Goal: Find specific page/section: Find specific page/section

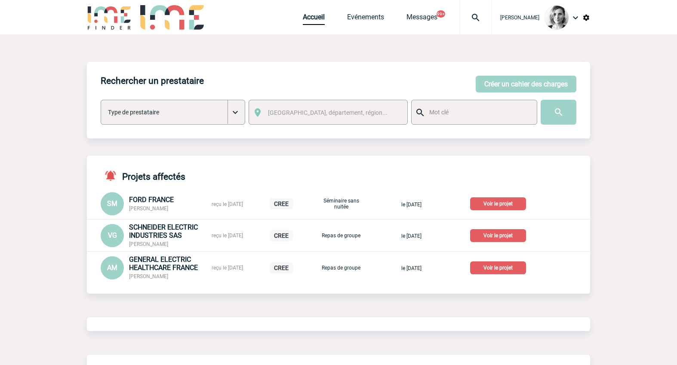
click at [491, 18] on img at bounding box center [475, 17] width 31 height 10
type input "2000415313"
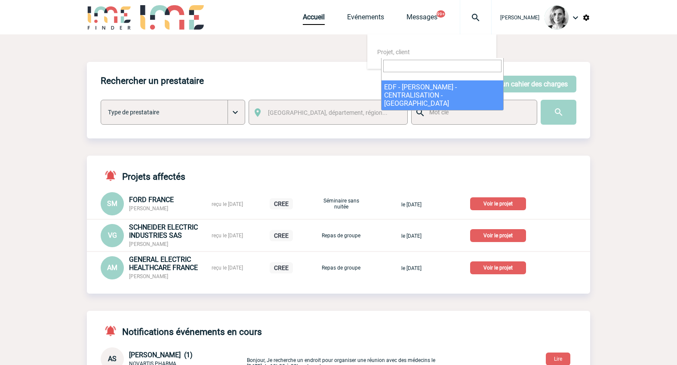
select select "14814"
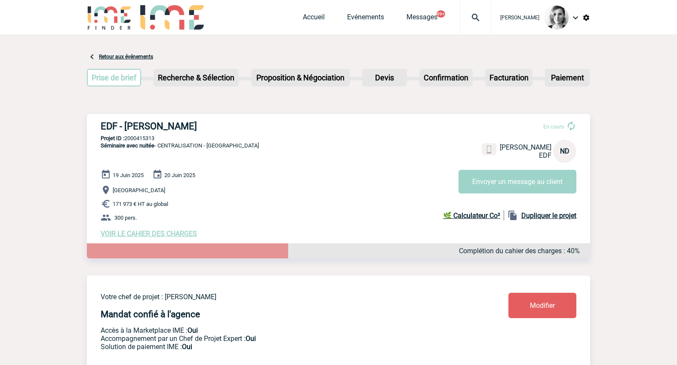
click at [486, 12] on div at bounding box center [476, 17] width 32 height 34
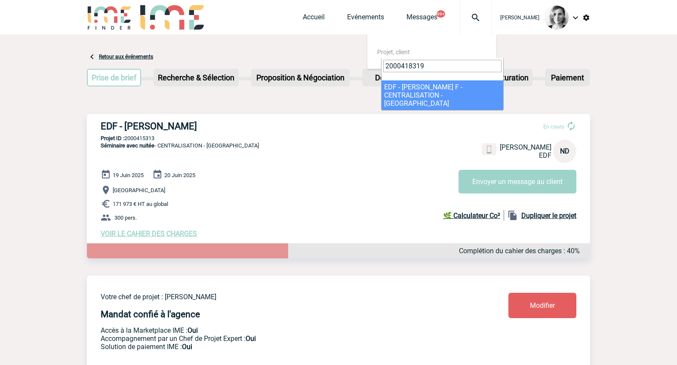
type input "2000418319"
select select "17820"
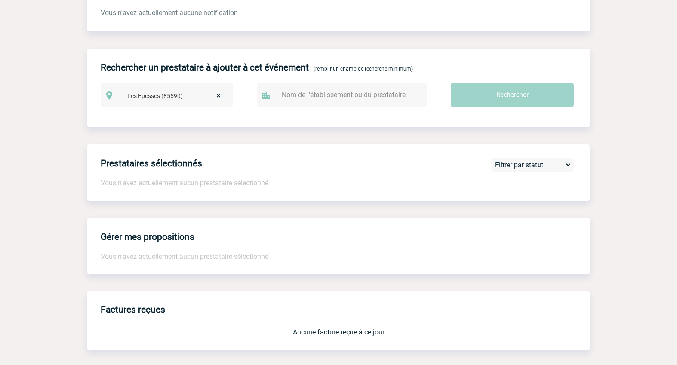
scroll to position [752, 0]
